Goal: Information Seeking & Learning: Learn about a topic

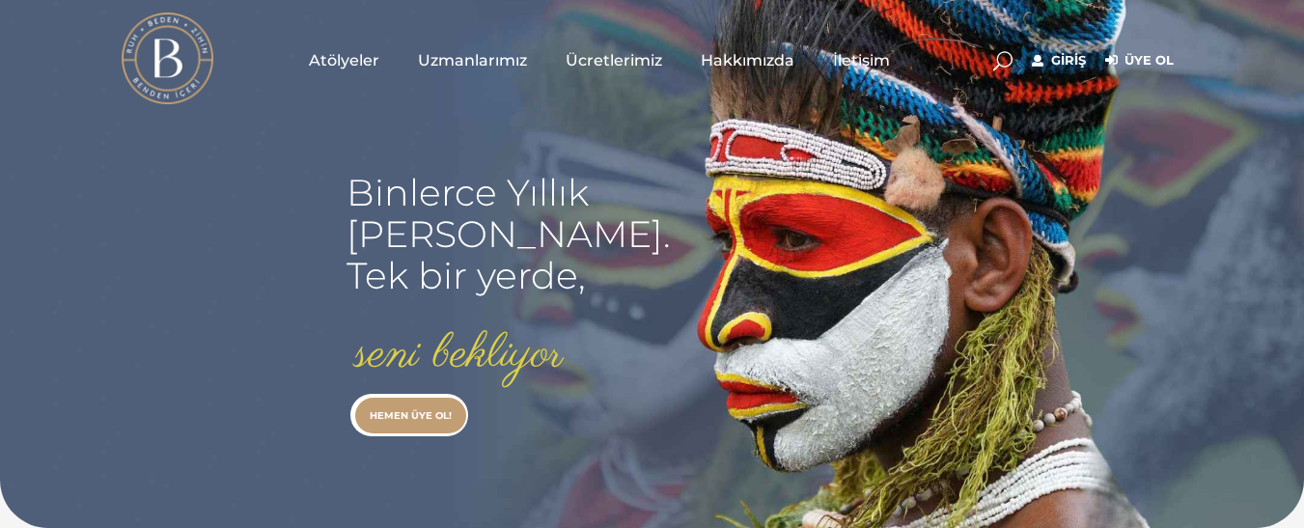
click at [414, 219] on rs-layer "Binlerce Yıllık kadim bilgi. Tek bir yerde," at bounding box center [508, 234] width 324 height 124
click at [418, 225] on rs-layer "Binlerce Yıllık kadim bilgi. Tek bir yerde," at bounding box center [508, 234] width 324 height 124
click at [1061, 68] on link "Giriş" at bounding box center [1059, 60] width 54 height 23
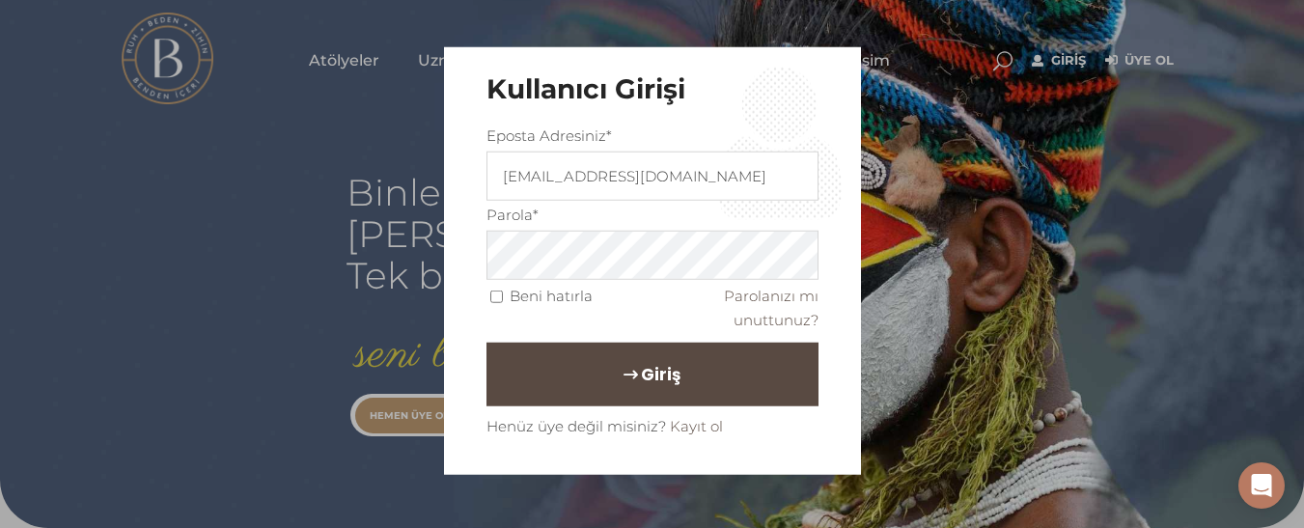
click at [641, 399] on button "Giriş" at bounding box center [652, 375] width 332 height 64
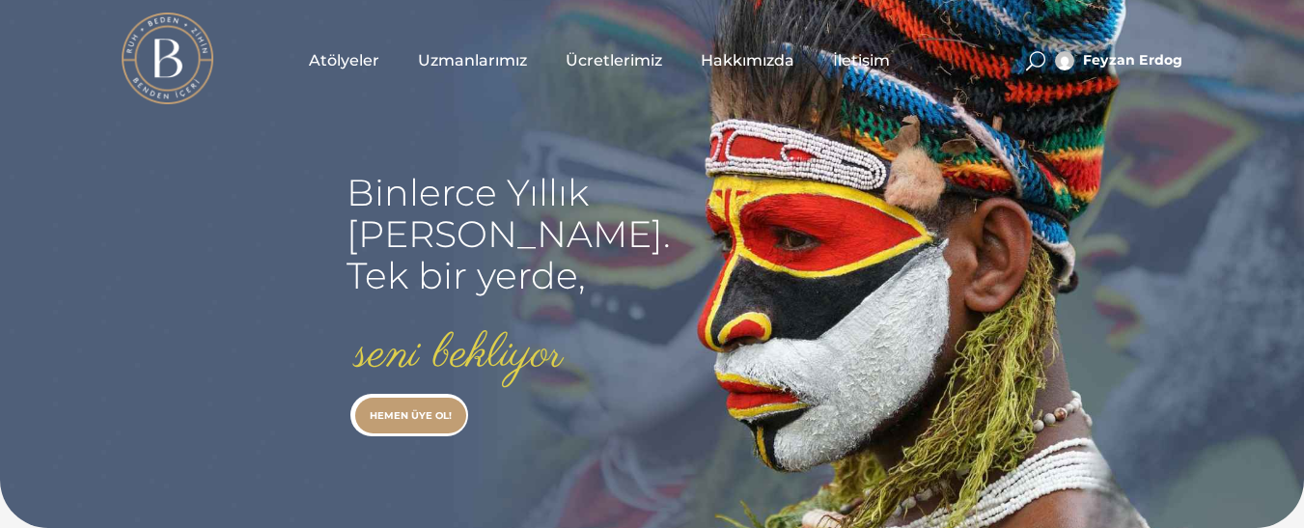
click at [484, 58] on span "Uzmanlarımız" at bounding box center [472, 60] width 109 height 22
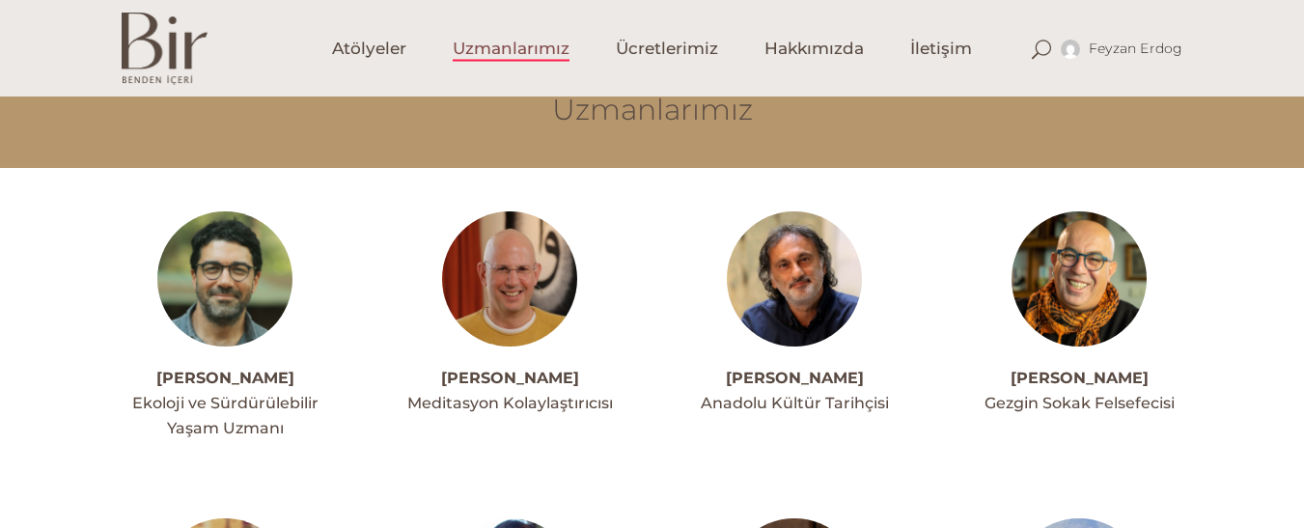
scroll to position [309, 0]
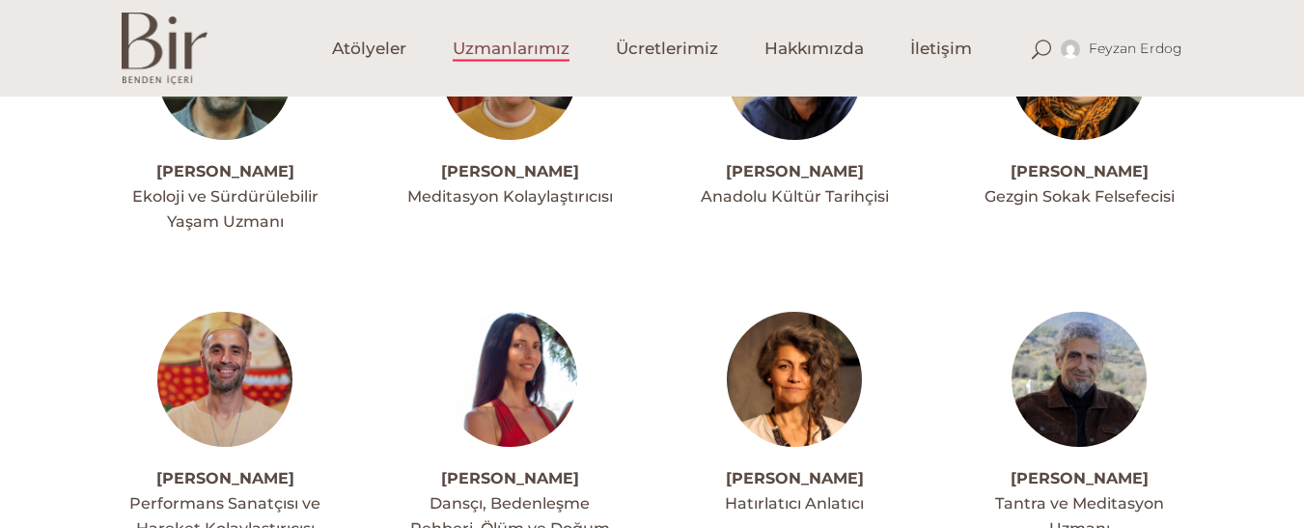
click at [1091, 371] on img at bounding box center [1078, 379] width 135 height 135
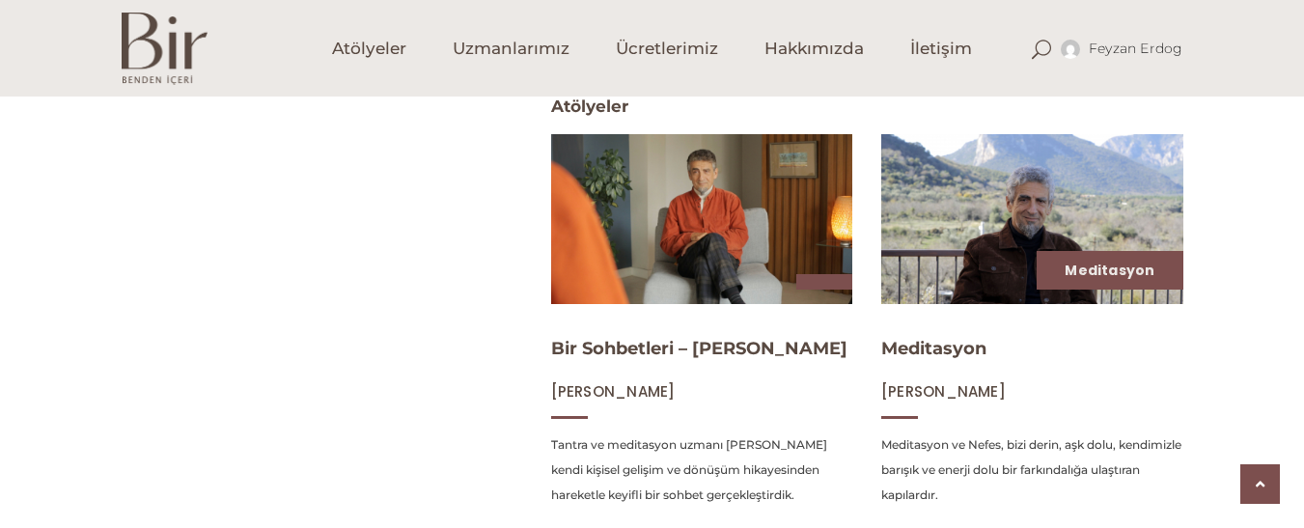
scroll to position [772, 0]
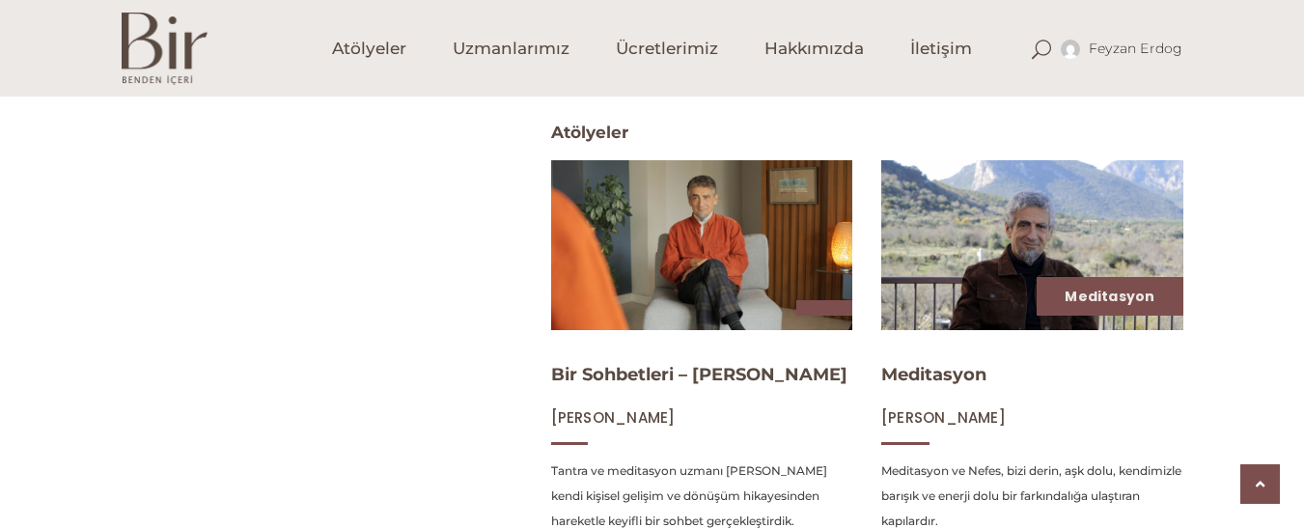
click at [955, 309] on img at bounding box center [1031, 244] width 311 height 175
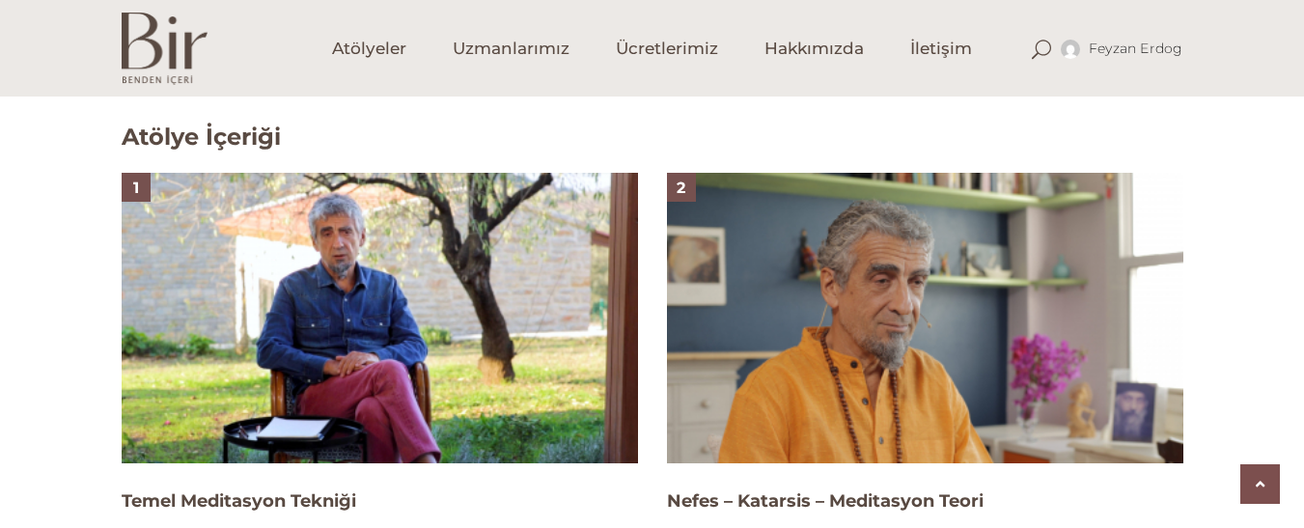
scroll to position [1197, 0]
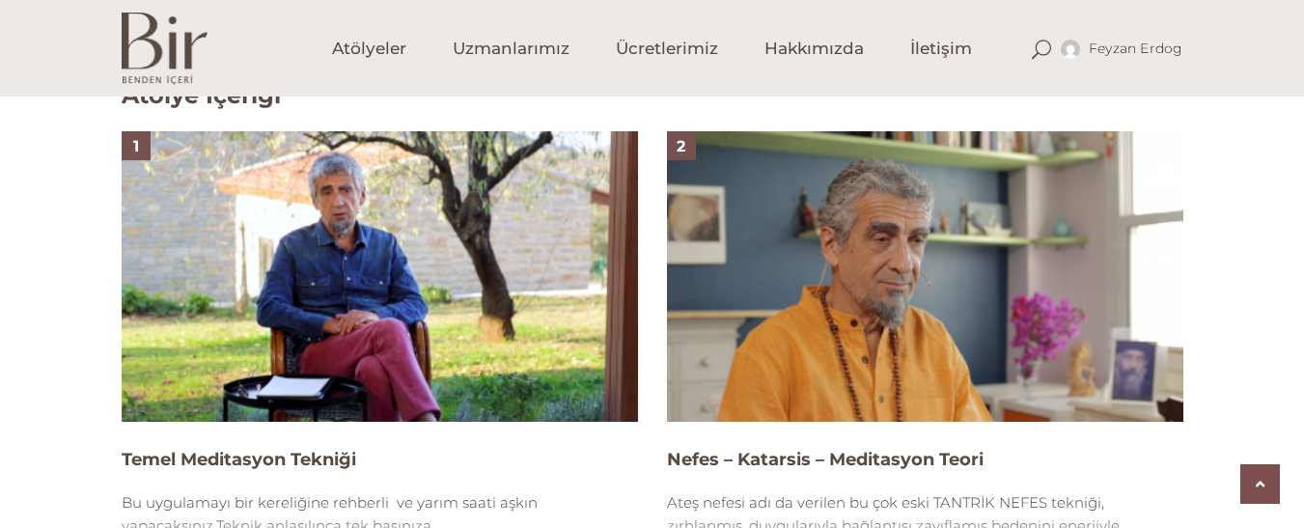
click at [987, 364] on img at bounding box center [925, 276] width 516 height 290
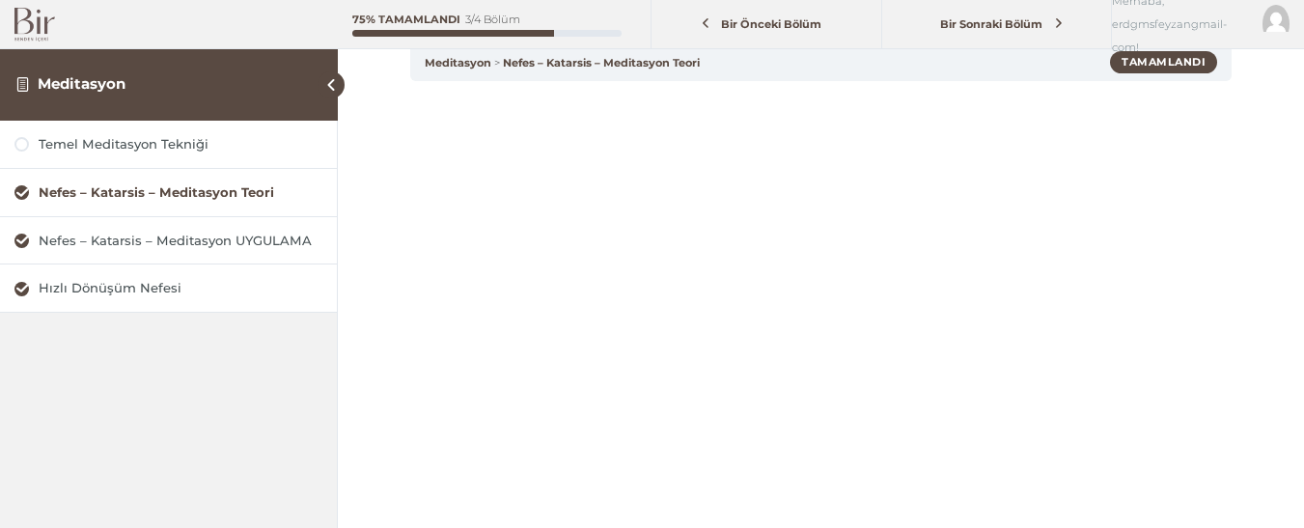
scroll to position [193, 0]
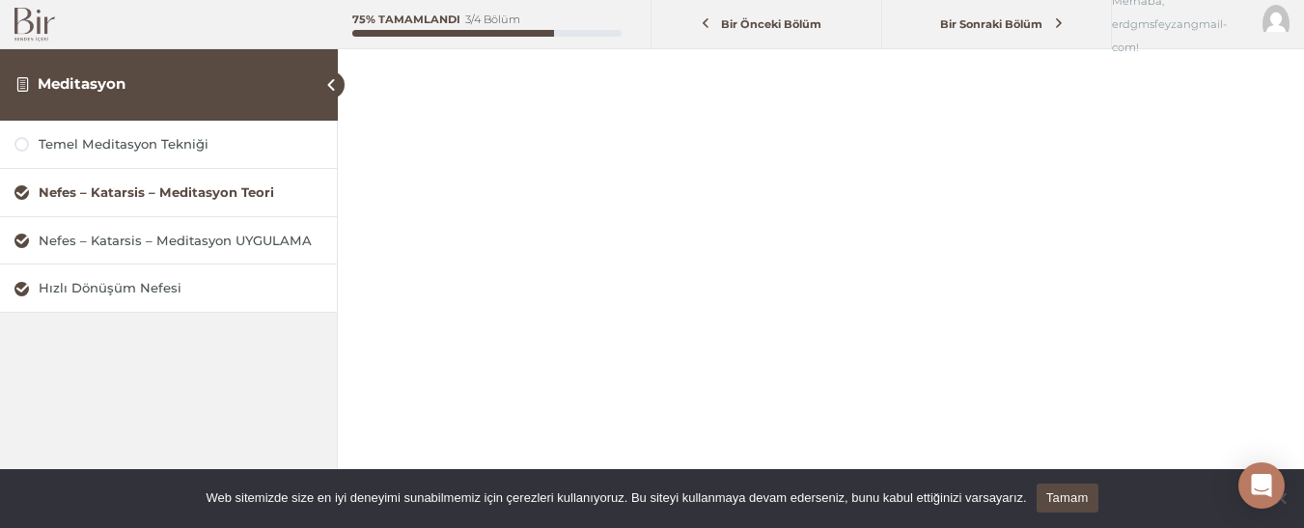
click at [228, 253] on div "Nefes – Katarsis – Meditasyon UYGULAMA" at bounding box center [168, 240] width 337 height 47
click at [234, 241] on div "Nefes – Katarsis – Meditasyon UYGULAMA" at bounding box center [181, 241] width 284 height 18
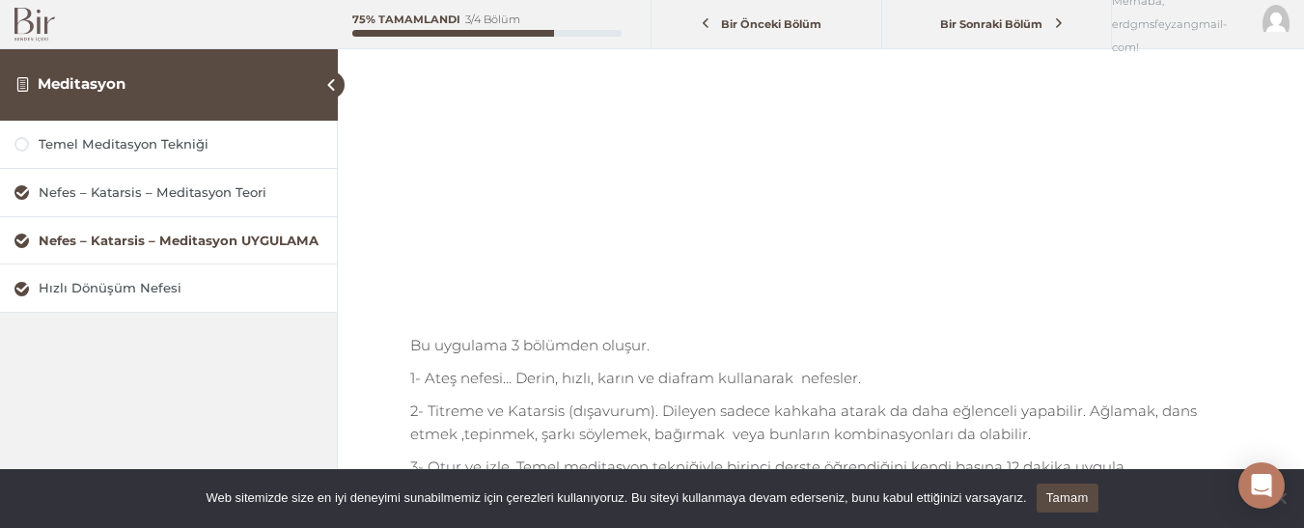
scroll to position [386, 0]
